Goal: Task Accomplishment & Management: Complete application form

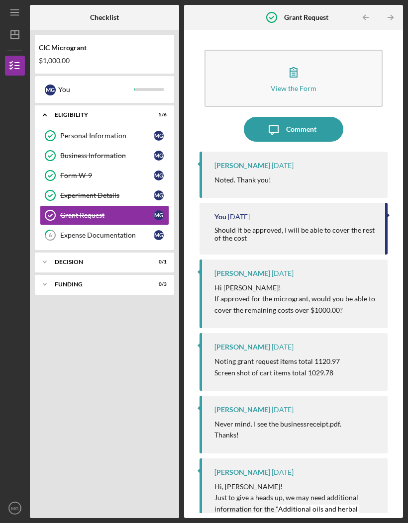
scroll to position [35, 0]
click at [100, 231] on div "Expense Documentation" at bounding box center [106, 235] width 93 height 8
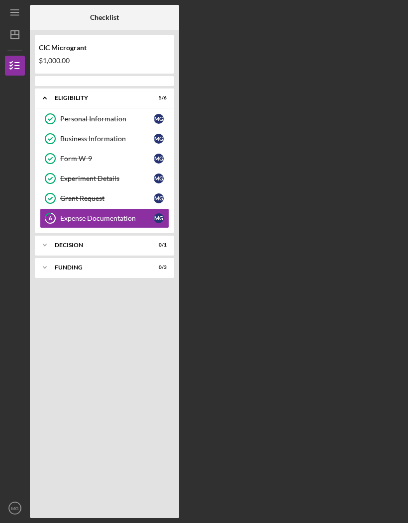
scroll to position [35, 0]
